Goal: Information Seeking & Learning: Learn about a topic

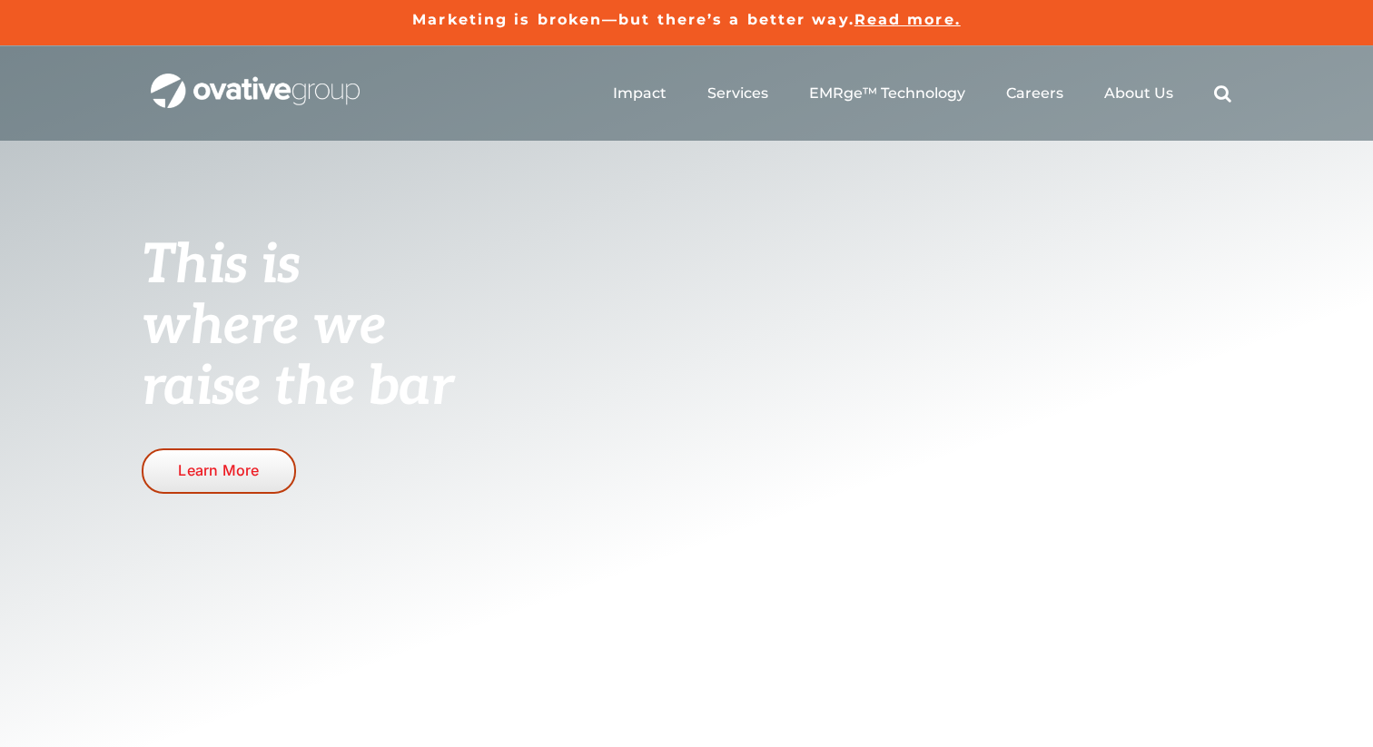
click at [201, 465] on span "Learn More" at bounding box center [218, 470] width 81 height 17
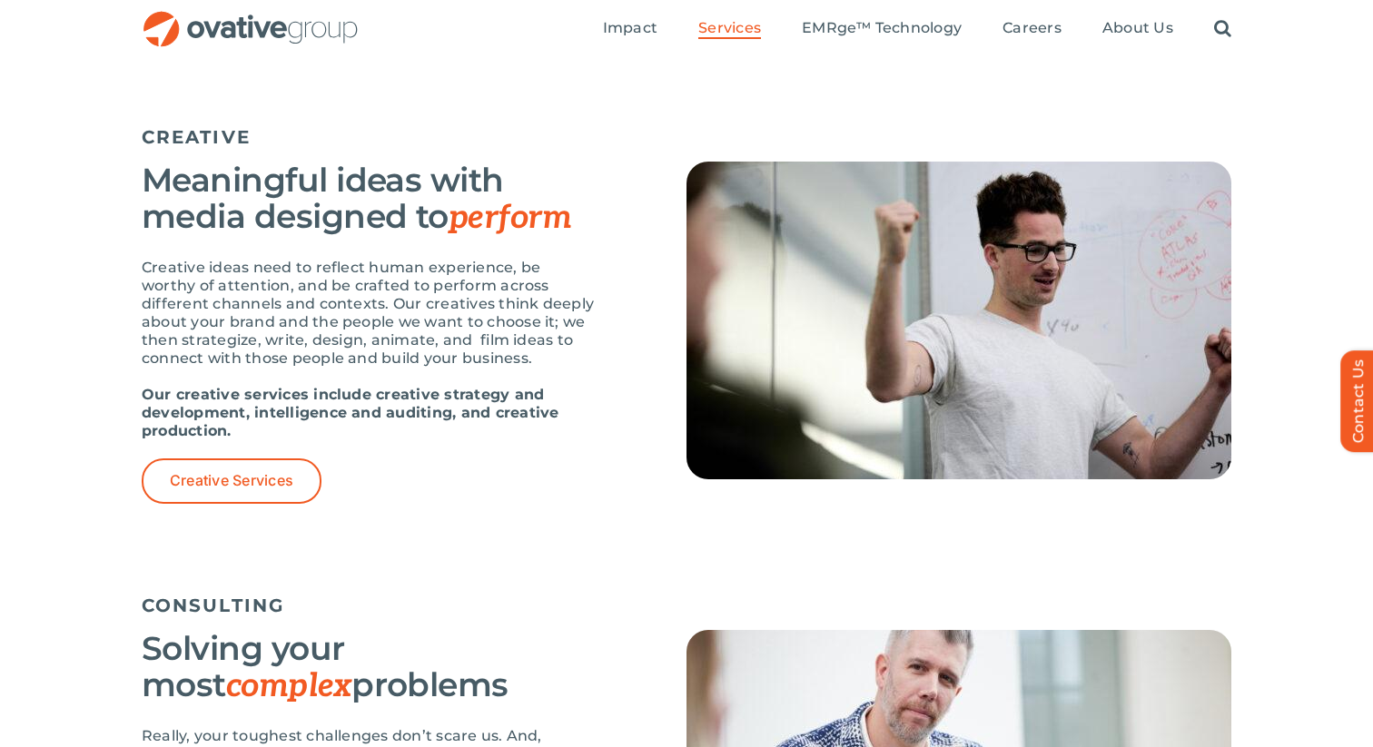
scroll to position [1886, 0]
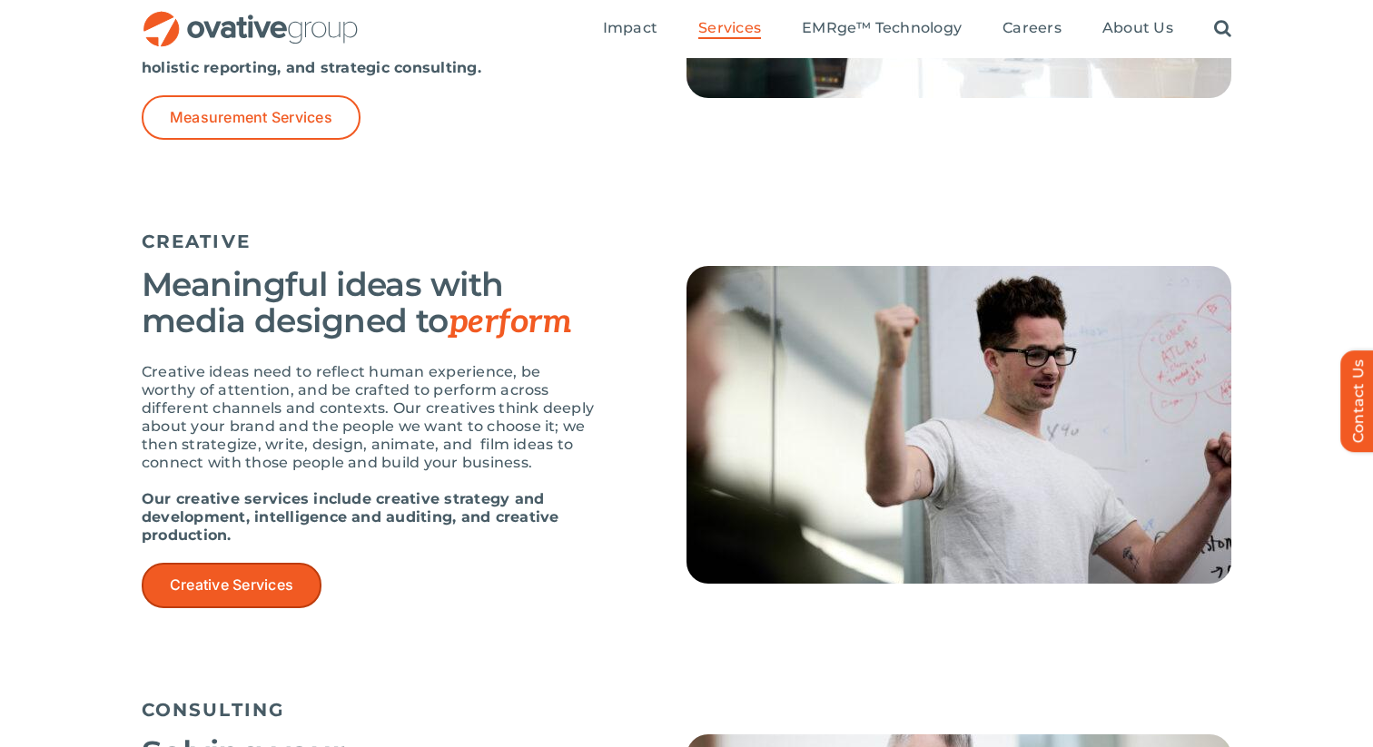
click at [265, 576] on span "Creative Services" at bounding box center [231, 584] width 123 height 17
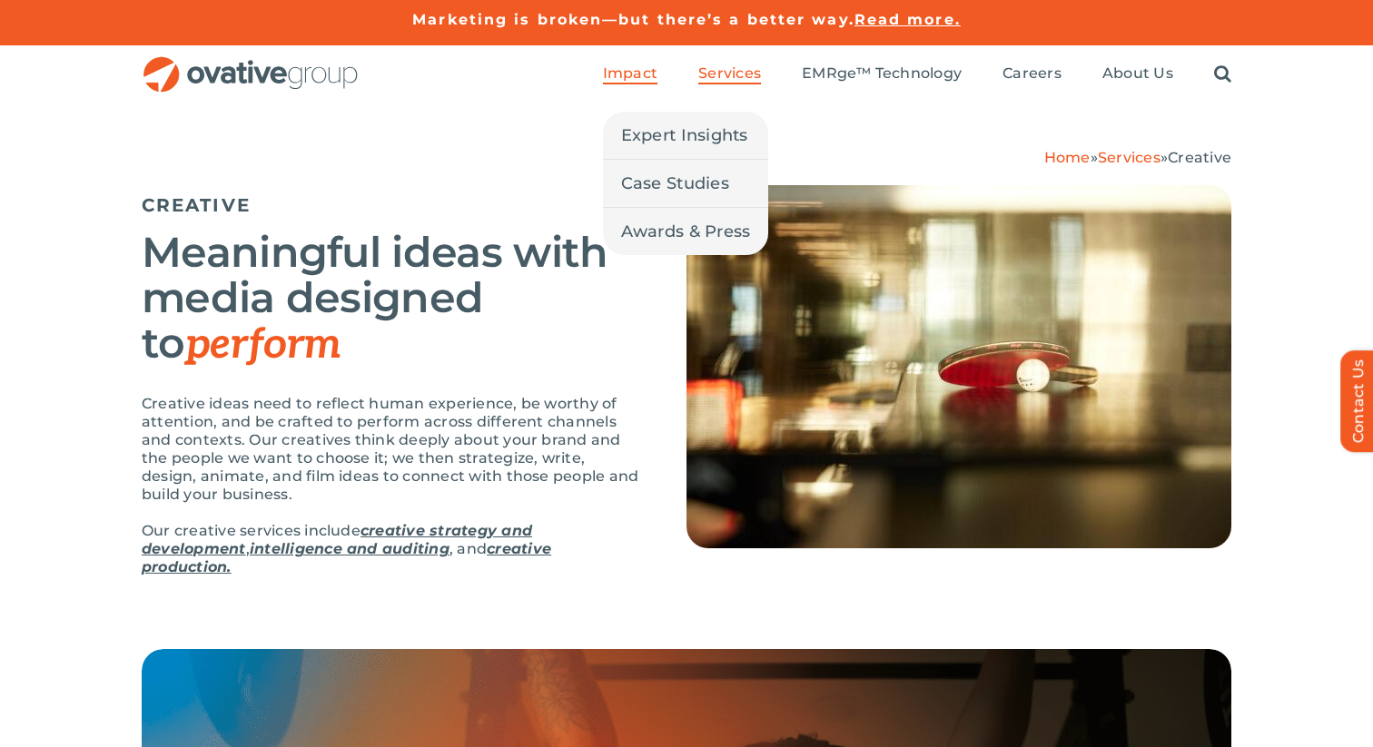
click at [641, 65] on span "Impact" at bounding box center [630, 73] width 54 height 18
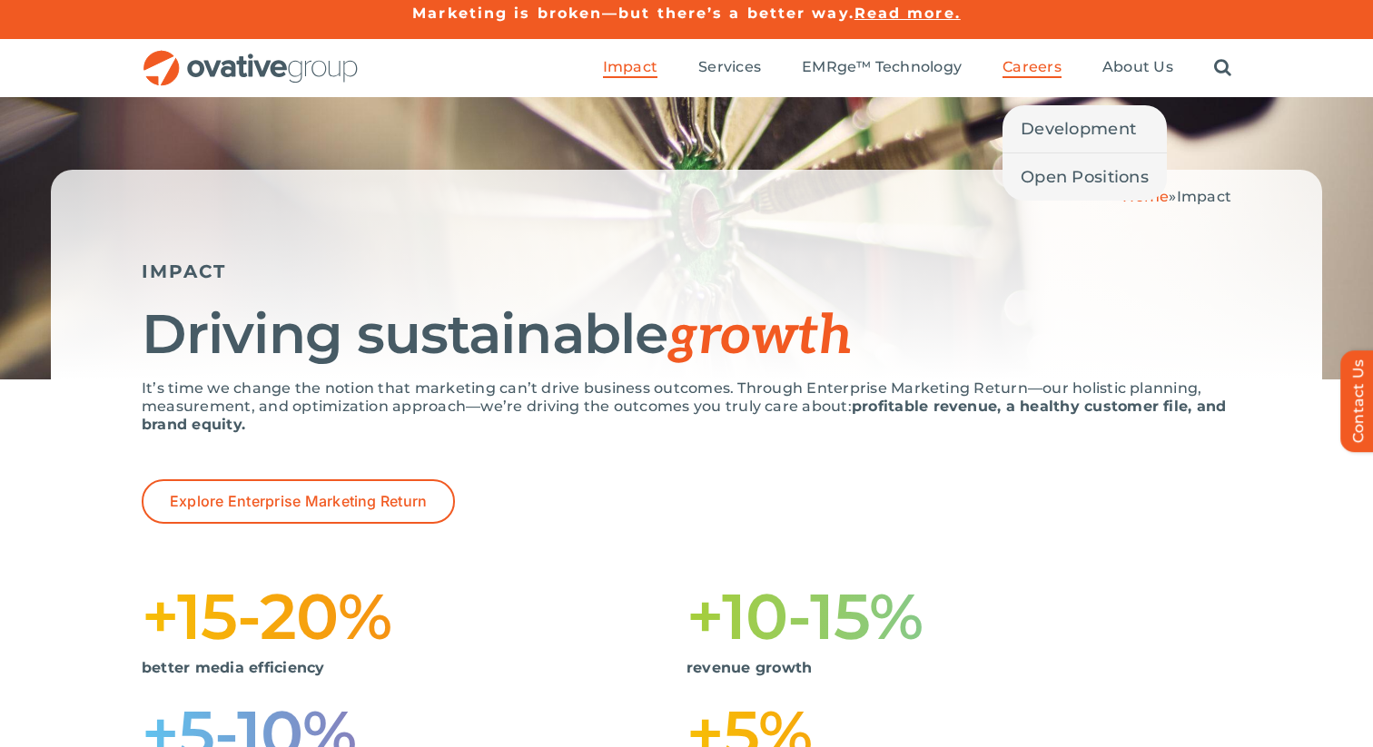
scroll to position [5, 0]
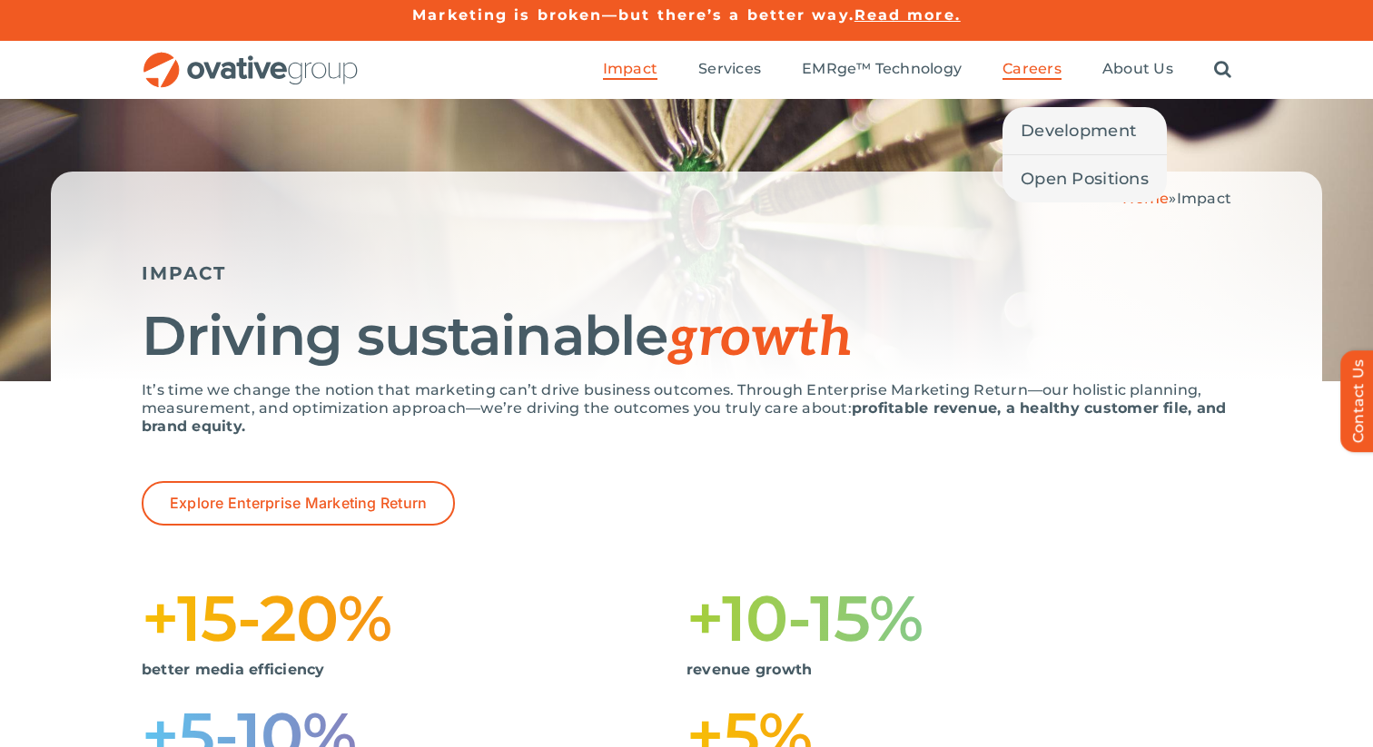
click at [1023, 71] on span "Careers" at bounding box center [1031, 69] width 59 height 18
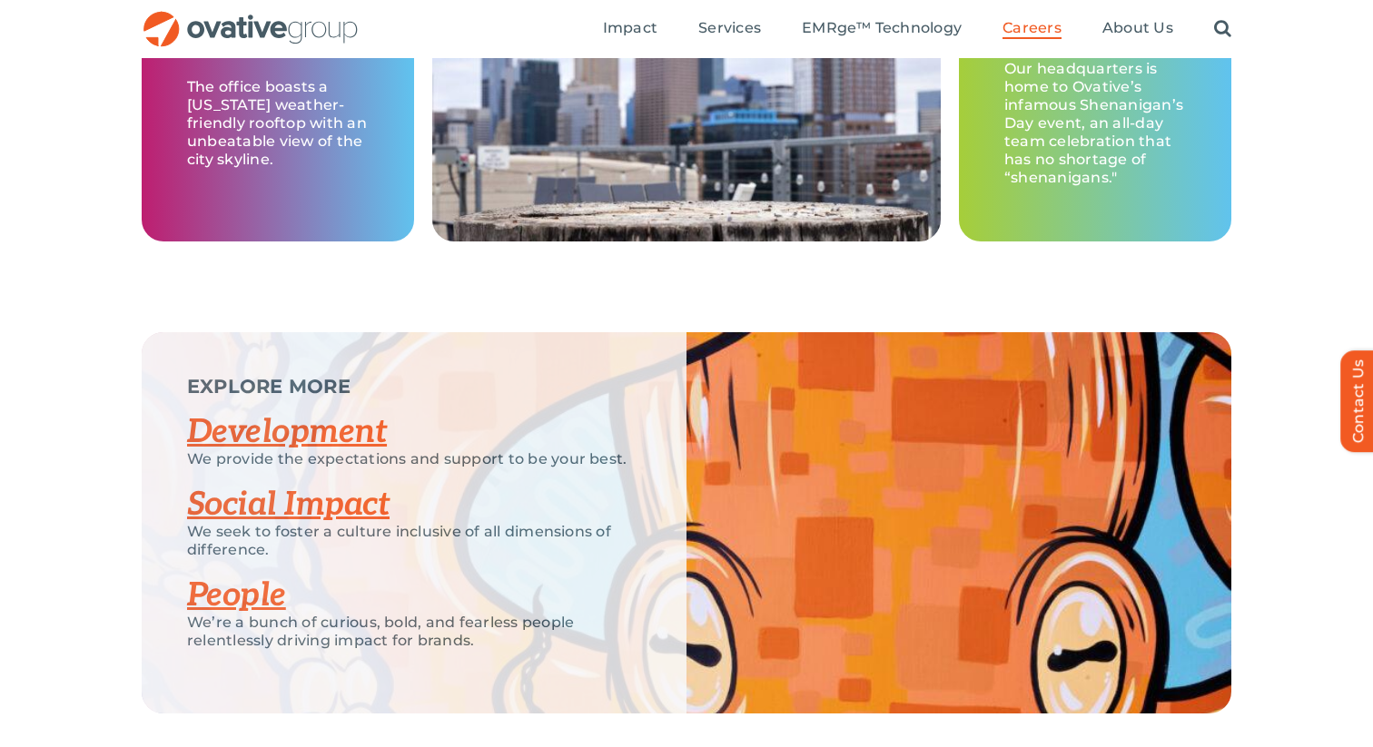
scroll to position [3238, 0]
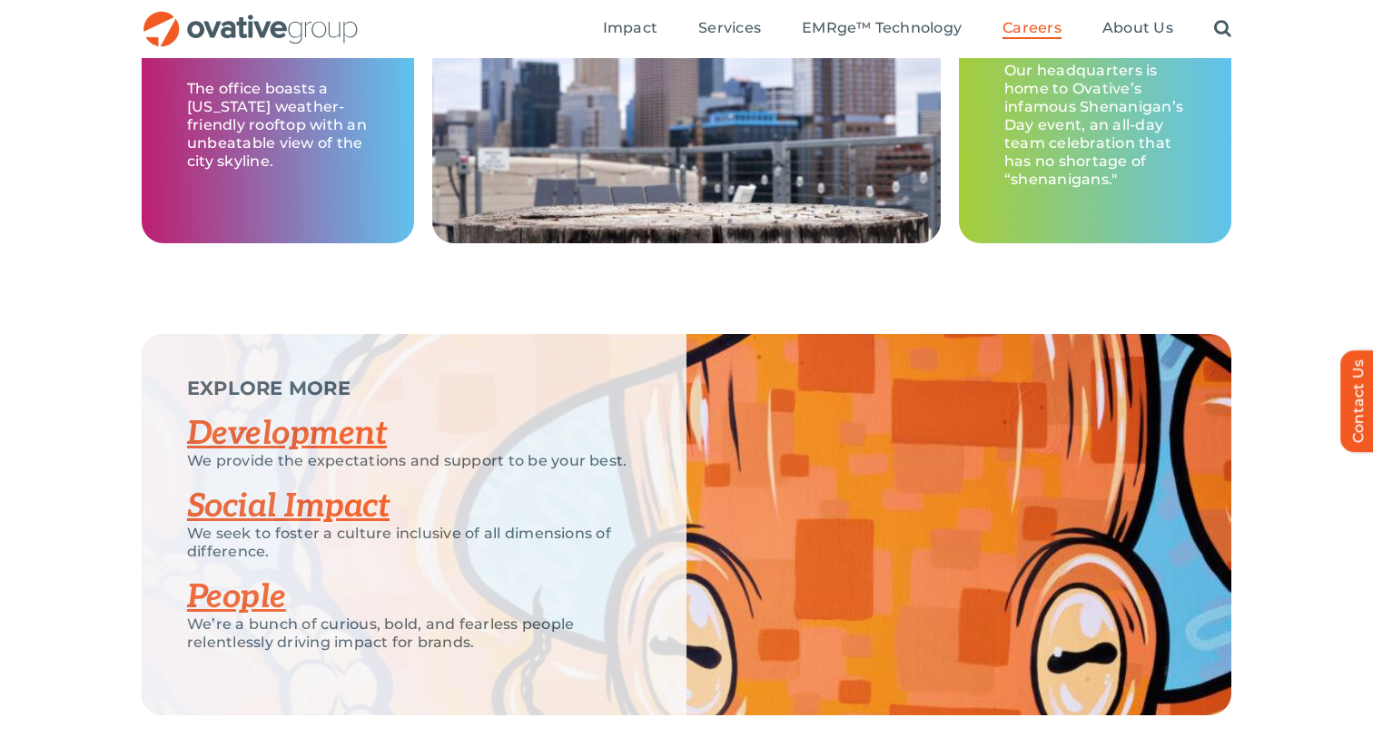
click at [303, 499] on link "Social Impact" at bounding box center [288, 507] width 202 height 40
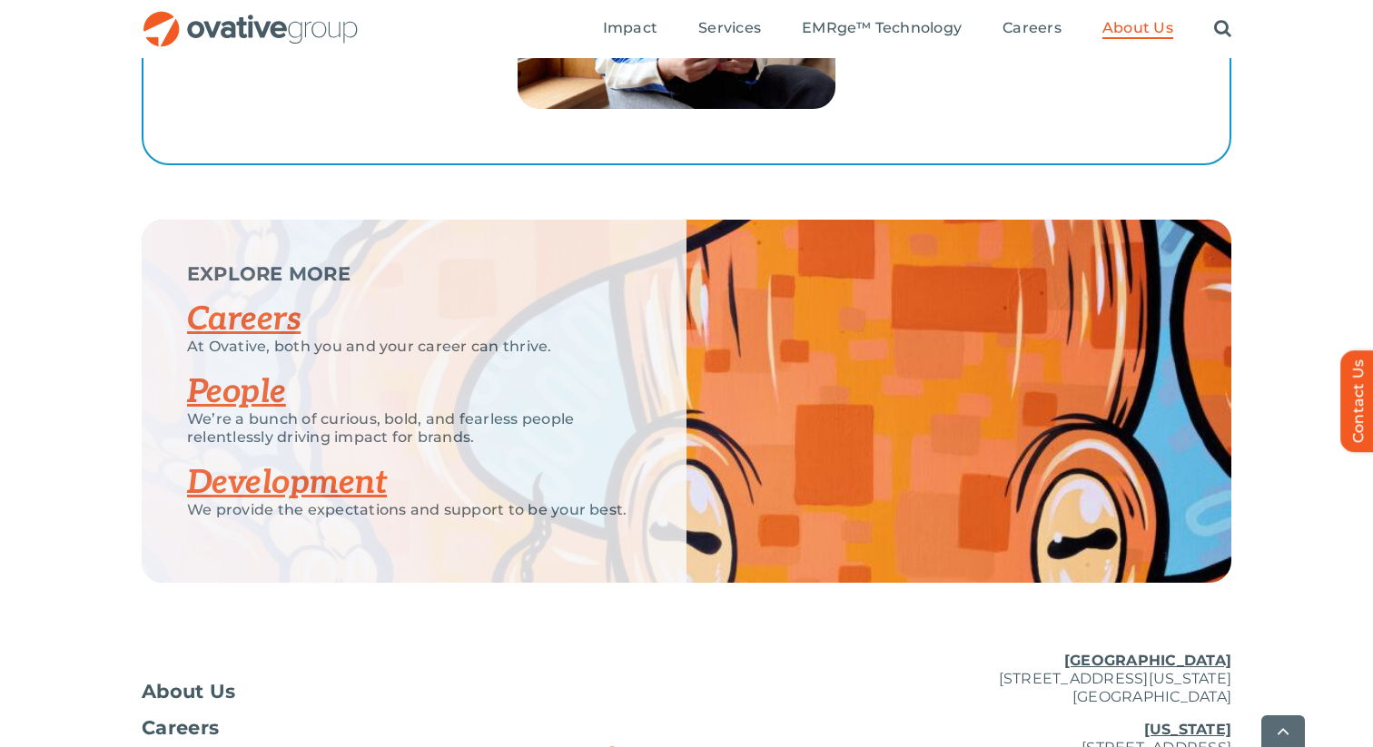
scroll to position [3427, 0]
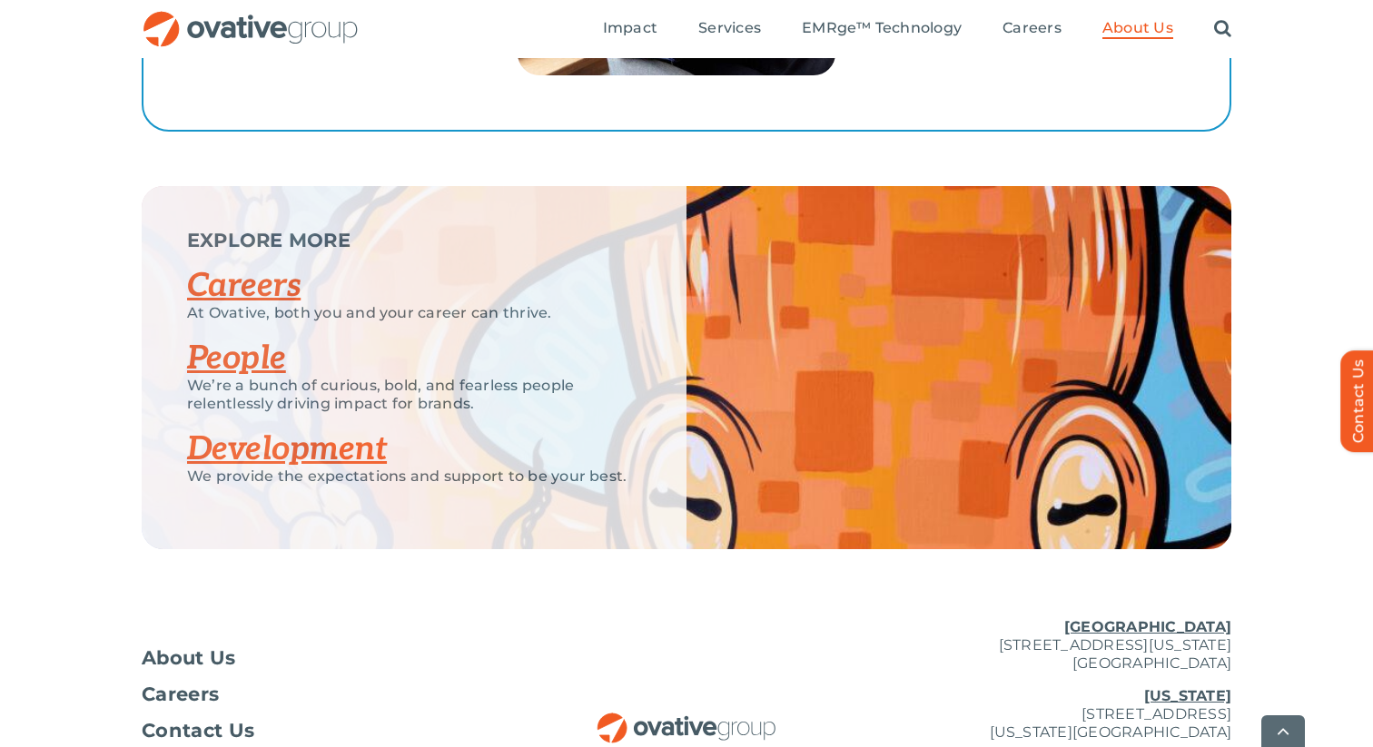
click at [233, 352] on link "People" at bounding box center [236, 359] width 99 height 40
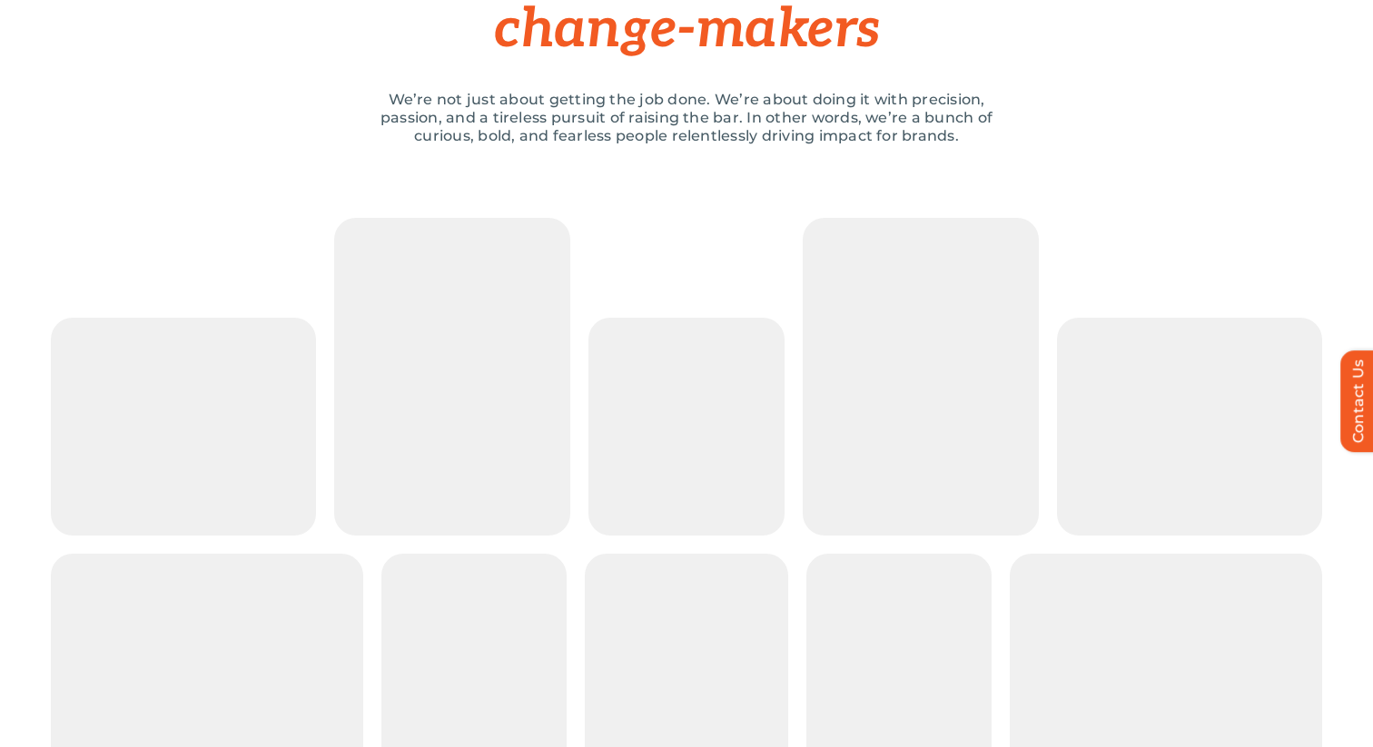
scroll to position [306, 0]
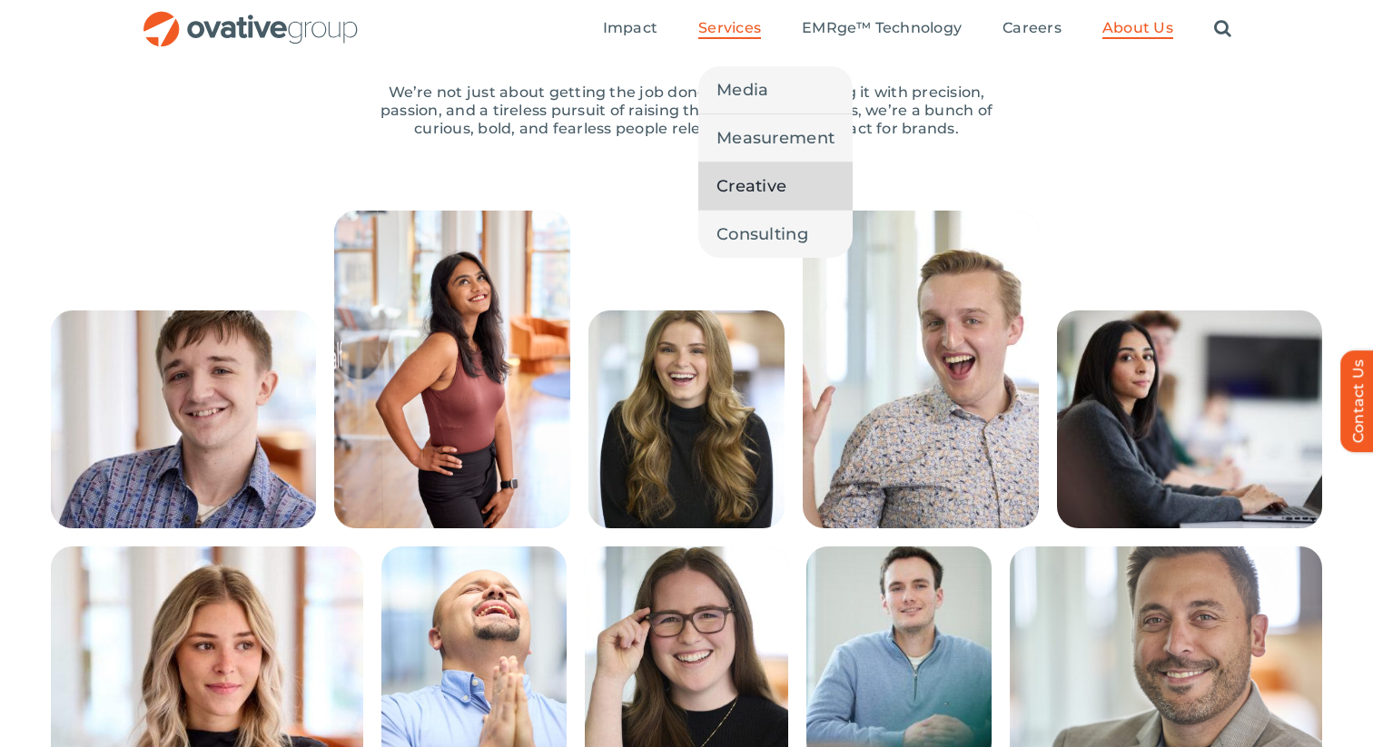
click at [795, 191] on link "Creative" at bounding box center [775, 185] width 154 height 47
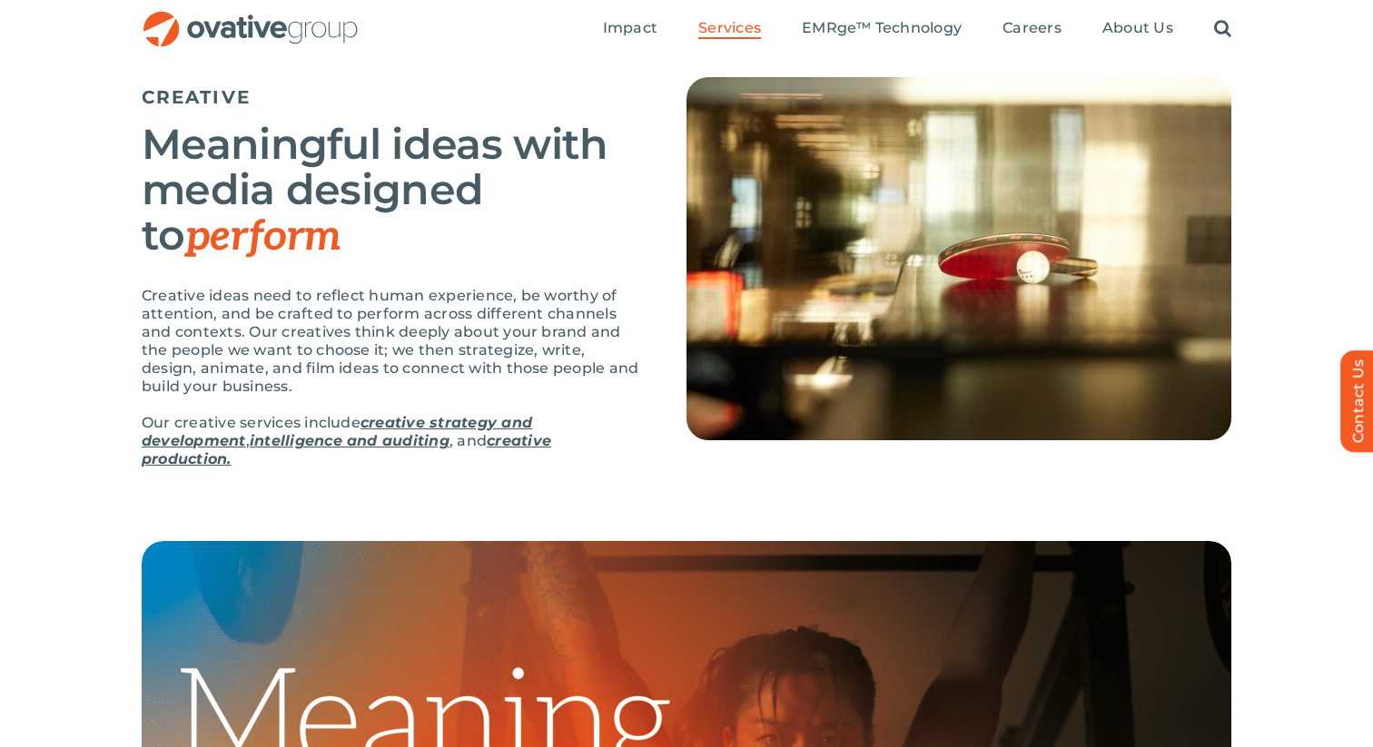
scroll to position [96, 0]
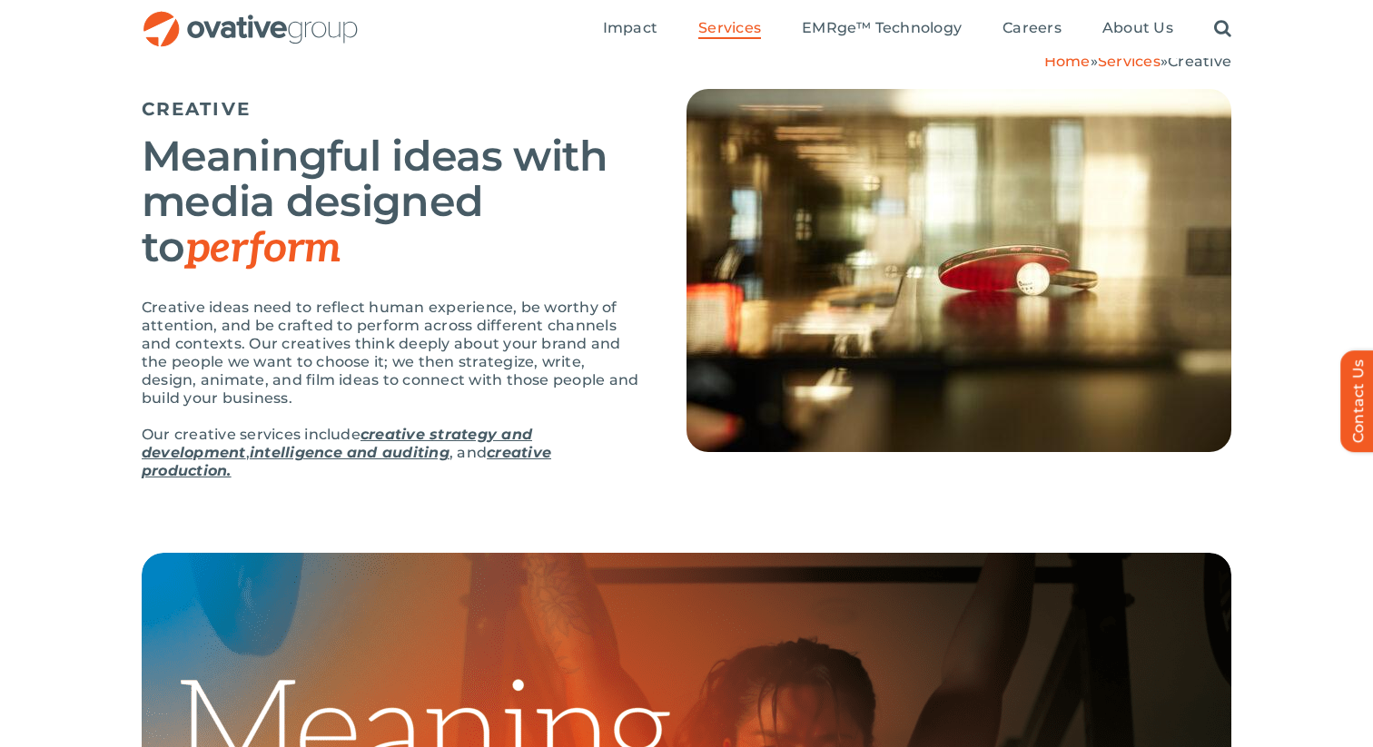
click at [483, 435] on link "creative strategy and development" at bounding box center [337, 443] width 390 height 35
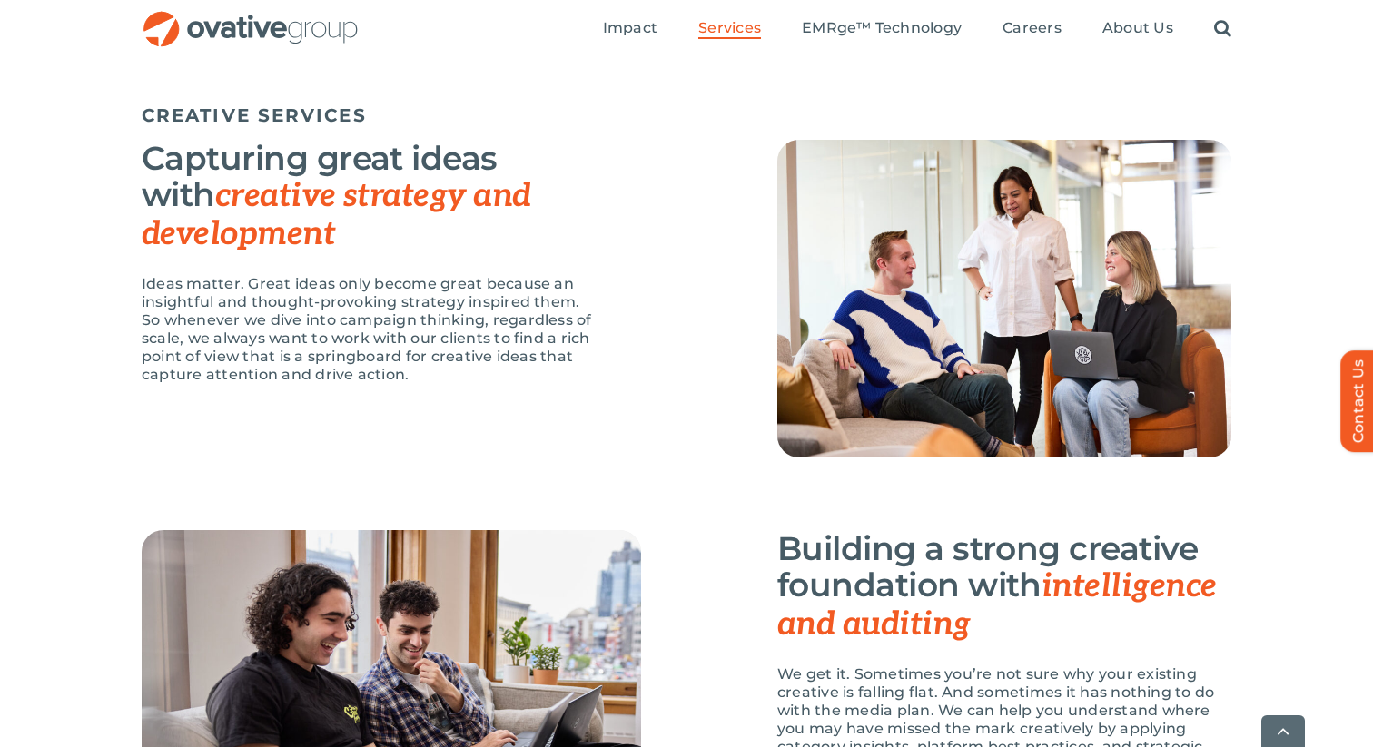
scroll to position [1468, 0]
